Goal: Register for event/course

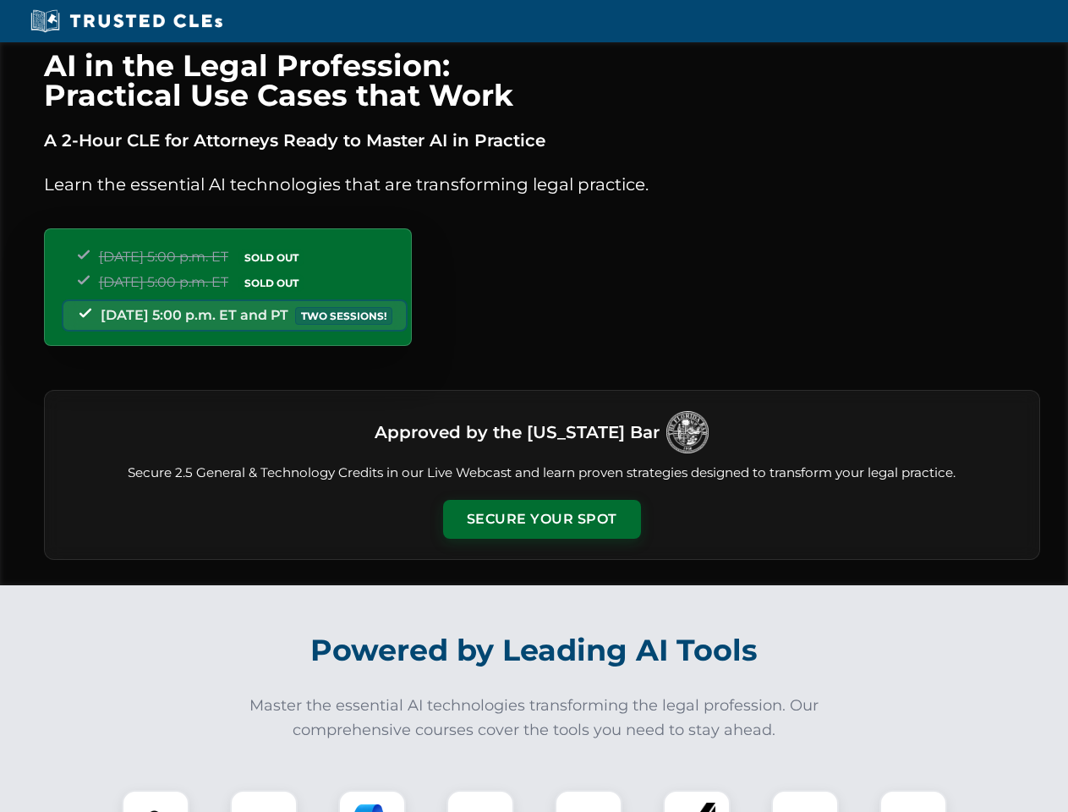
click at [541, 519] on button "Secure Your Spot" at bounding box center [542, 519] width 198 height 39
click at [156, 801] on img at bounding box center [155, 823] width 49 height 49
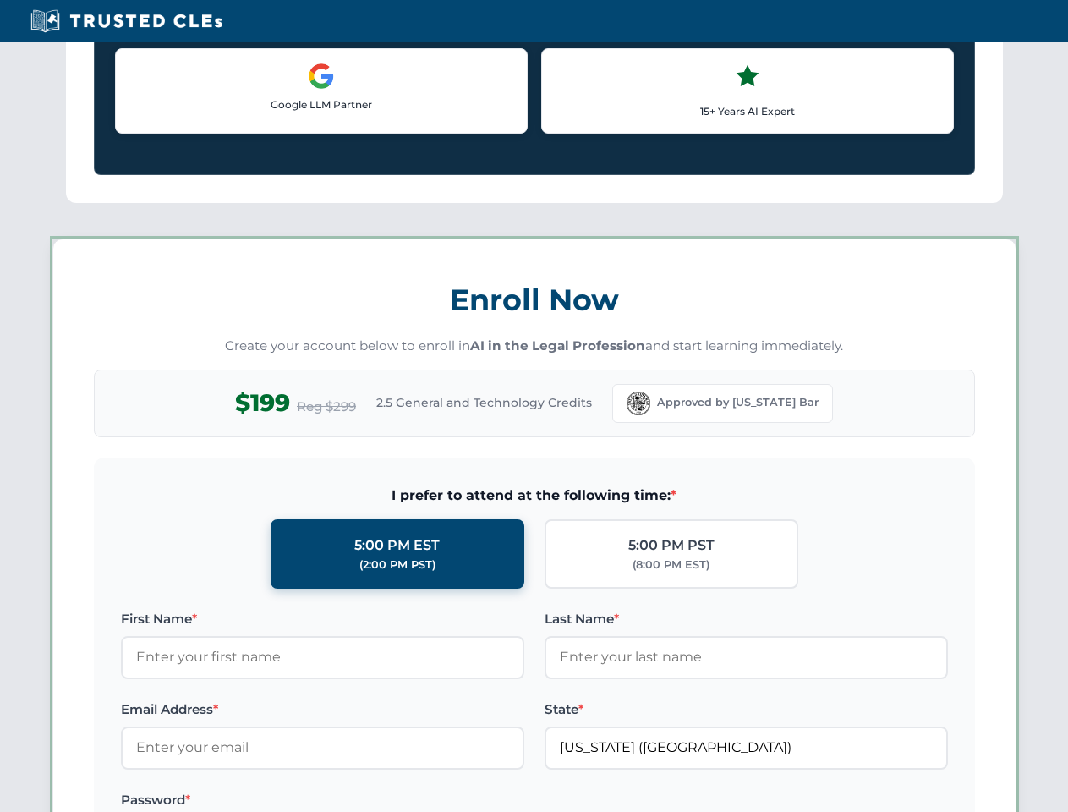
click at [372, 801] on label "Password *" at bounding box center [322, 800] width 403 height 20
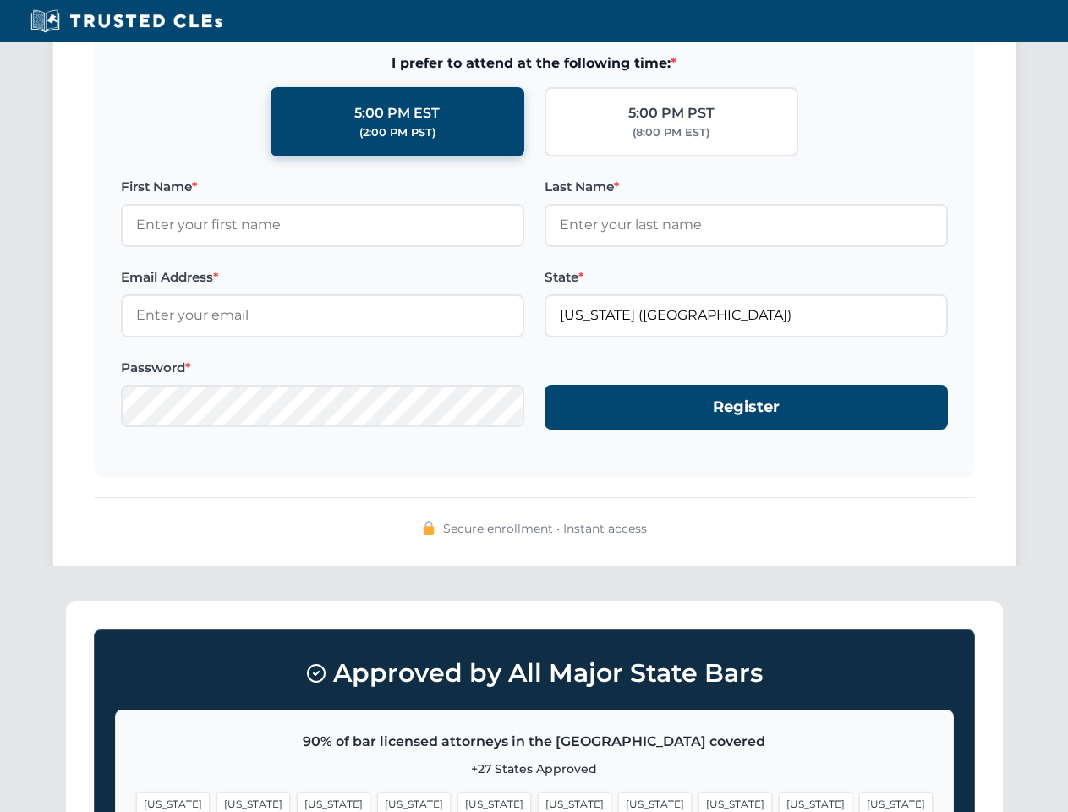
click at [779, 801] on span "[US_STATE]" at bounding box center [816, 804] width 74 height 25
